Goal: Transaction & Acquisition: Purchase product/service

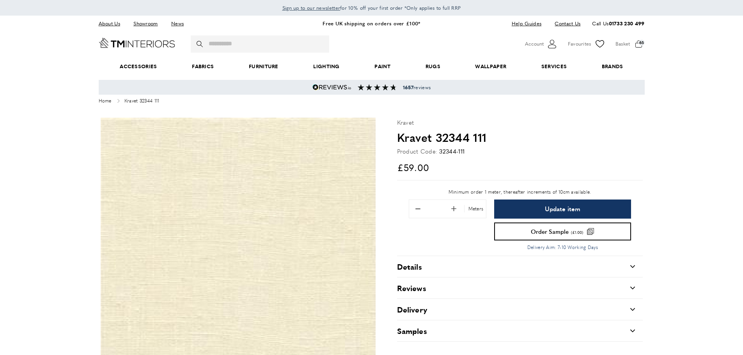
scroll to position [117, 0]
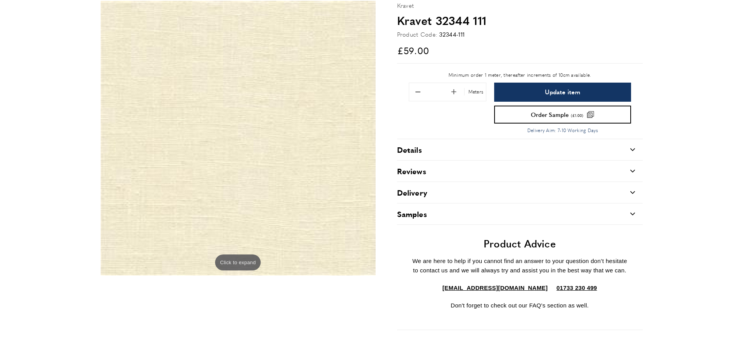
click at [448, 145] on div "Details carrat-down" at bounding box center [520, 149] width 246 height 21
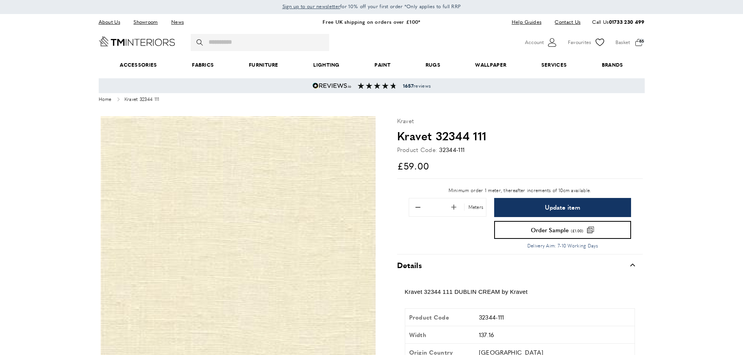
scroll to position [0, 0]
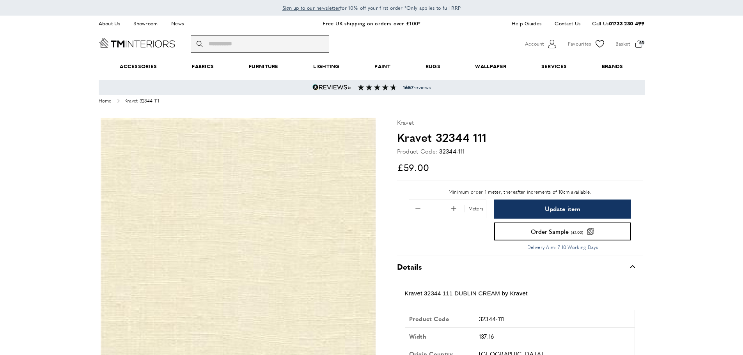
click at [252, 46] on input "Search" at bounding box center [260, 43] width 138 height 17
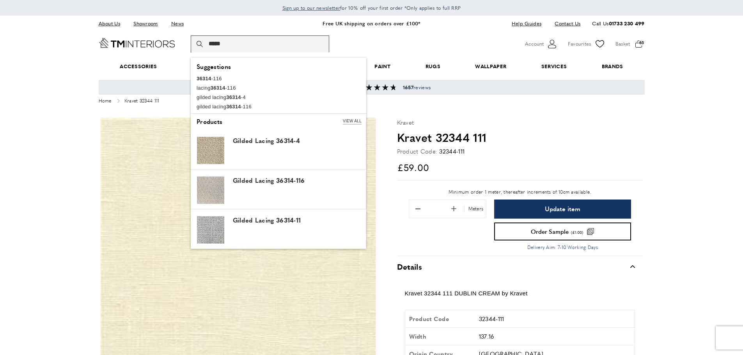
scroll to position [0, 329]
type input "*****"
click at [197, 35] on button "magnifying-glass Search" at bounding box center [201, 43] width 8 height 17
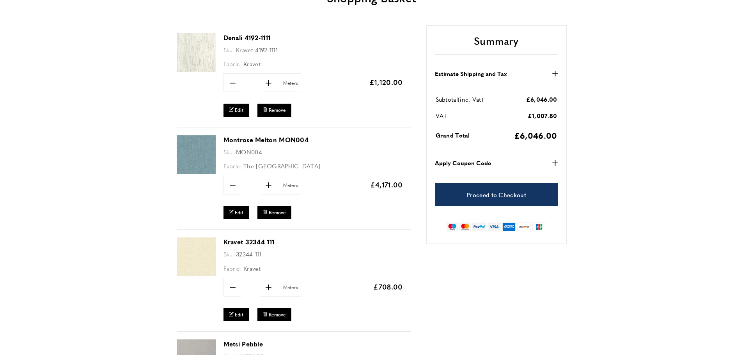
scroll to position [0, 329]
click at [276, 314] on span "Remove" at bounding box center [277, 315] width 17 height 7
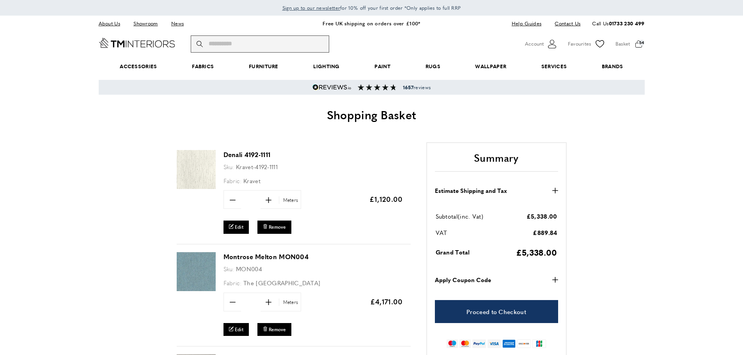
click at [253, 44] on input "Search" at bounding box center [260, 43] width 138 height 17
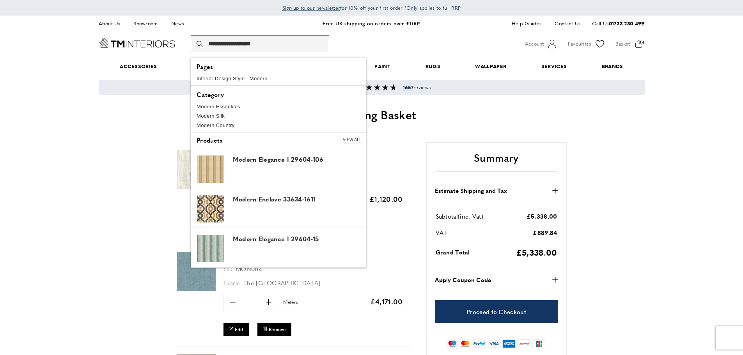
scroll to position [0, 329]
click at [273, 43] on input "**********" at bounding box center [260, 43] width 138 height 17
type input "**********"
click at [197, 35] on button "magnifying-glass Search" at bounding box center [201, 43] width 8 height 17
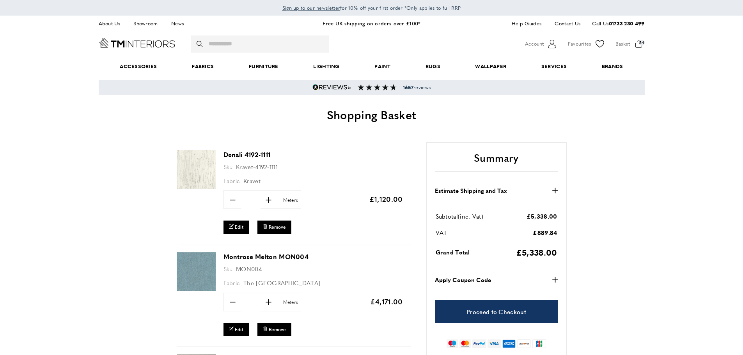
scroll to position [0, 110]
drag, startPoint x: 236, startPoint y: 166, endPoint x: 279, endPoint y: 168, distance: 42.5
click at [279, 168] on div "Sku: Kravet-4192-1111" at bounding box center [312, 167] width 179 height 10
click at [221, 165] on div "Denali 4192-1111 Sku: Kravet-4192-1111 Fabric: Kravet Quantity minus ** plus Me…" at bounding box center [294, 193] width 234 height 102
drag, startPoint x: 223, startPoint y: 167, endPoint x: 280, endPoint y: 169, distance: 56.2
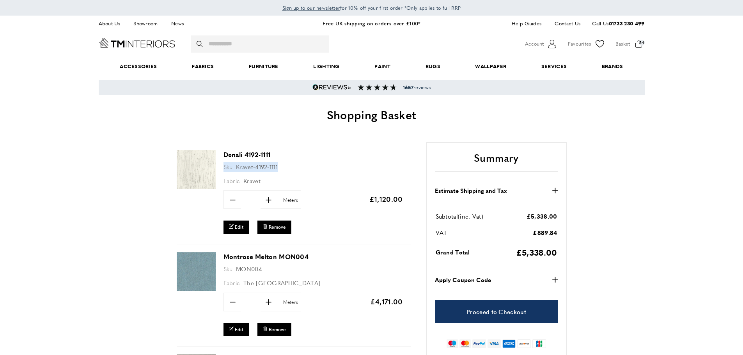
click at [280, 169] on div "Sku: Kravet-4192-1111" at bounding box center [312, 167] width 179 height 10
copy div "Sku: Kravet-4192-1111"
drag, startPoint x: 223, startPoint y: 269, endPoint x: 262, endPoint y: 269, distance: 39.0
click at [262, 269] on div "Sku: MON004" at bounding box center [312, 269] width 179 height 10
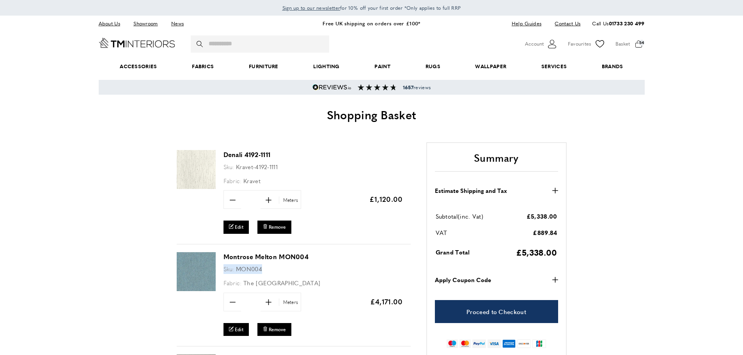
copy div "Sku: MON004"
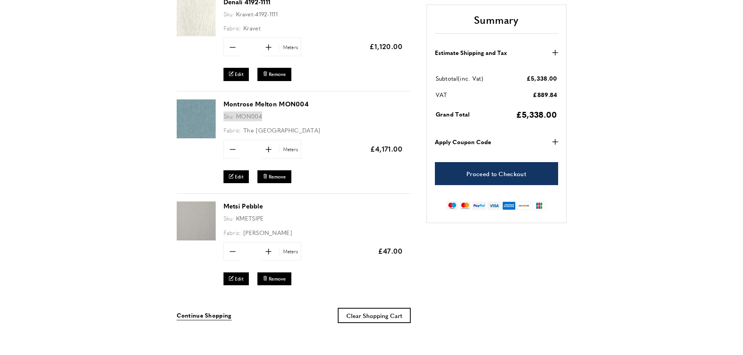
scroll to position [156, 0]
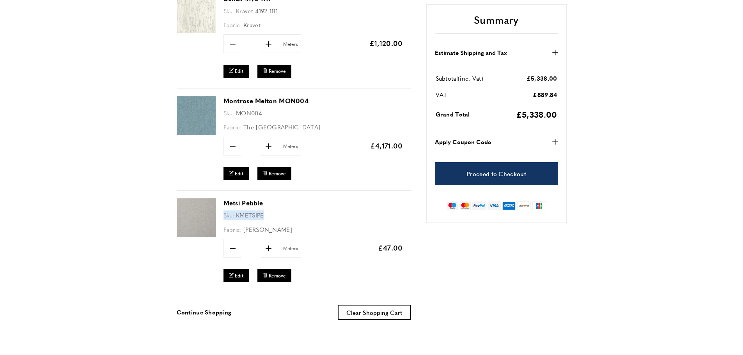
drag, startPoint x: 223, startPoint y: 216, endPoint x: 266, endPoint y: 217, distance: 42.5
click at [266, 217] on div "Sku: KMETSIPE" at bounding box center [312, 216] width 179 height 10
copy div "Sku: KMETSIPE"
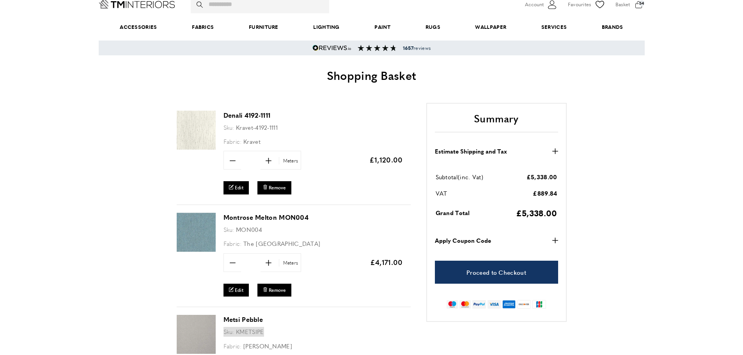
scroll to position [0, 0]
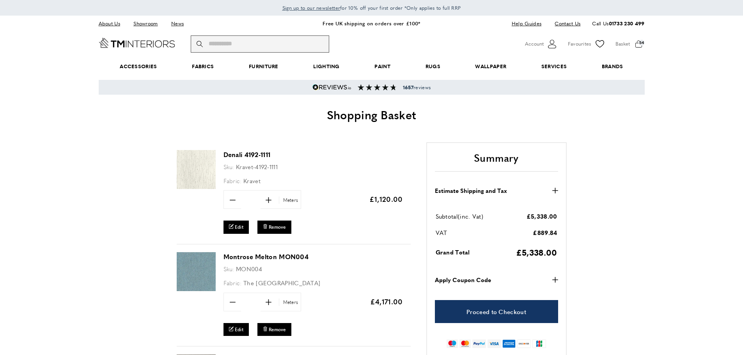
click at [254, 46] on input "Search" at bounding box center [260, 43] width 138 height 17
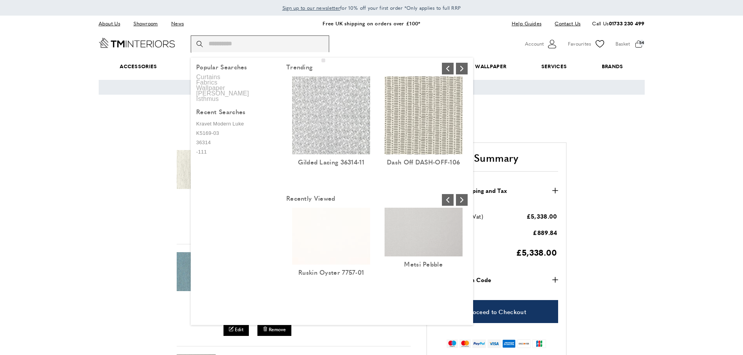
scroll to position [0, 878]
click at [599, 204] on div "Denali 4192-1111 Sku: Kravet-4192-1111 Fabric: Kravet Quantity minus ** plus Up…" at bounding box center [372, 313] width 546 height 342
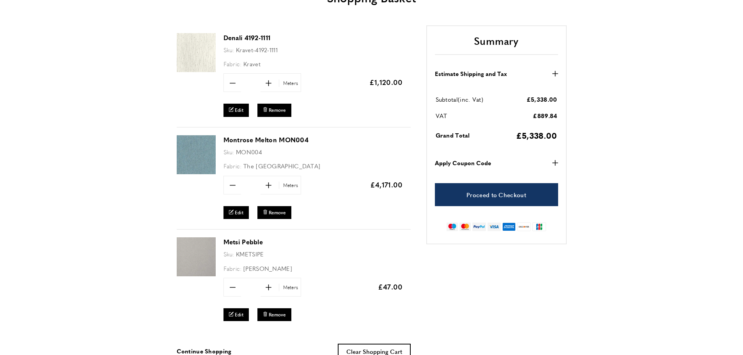
scroll to position [0, 1426]
